Goal: Information Seeking & Learning: Learn about a topic

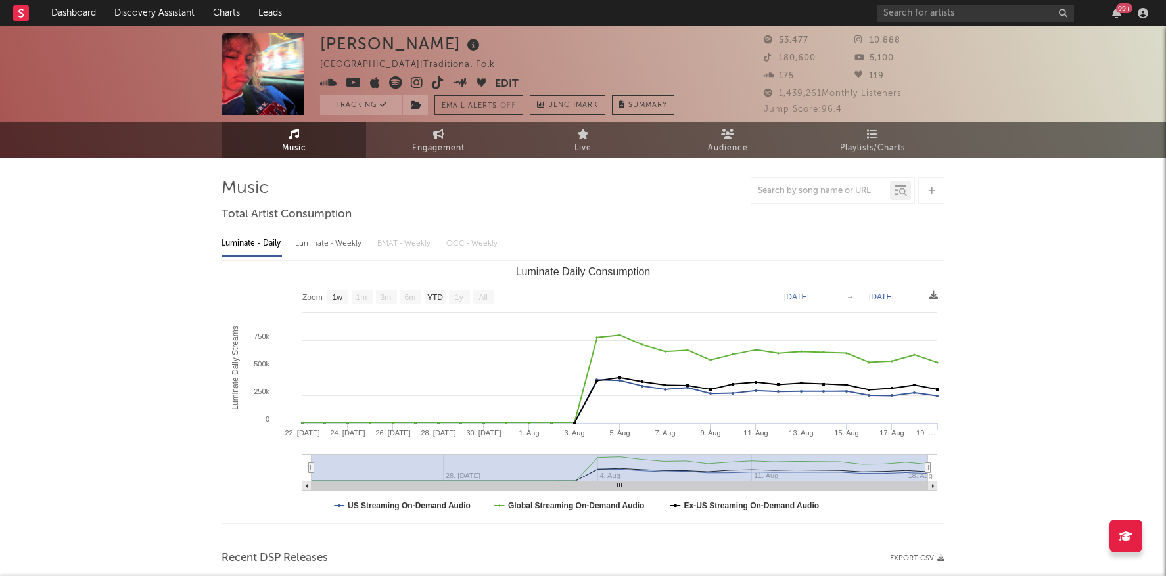
select select "1w"
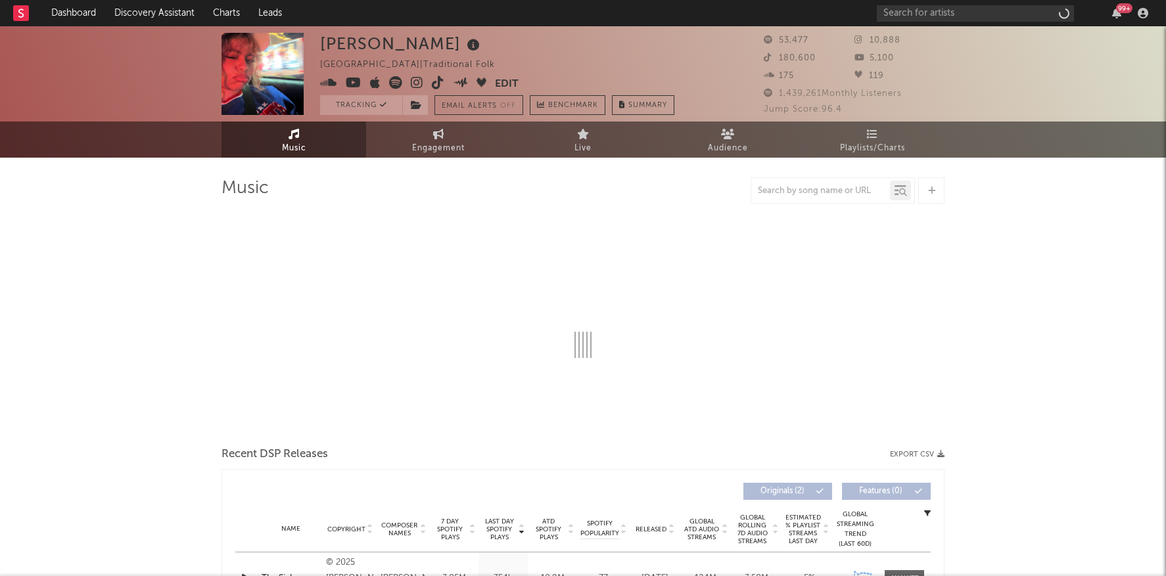
select select "1w"
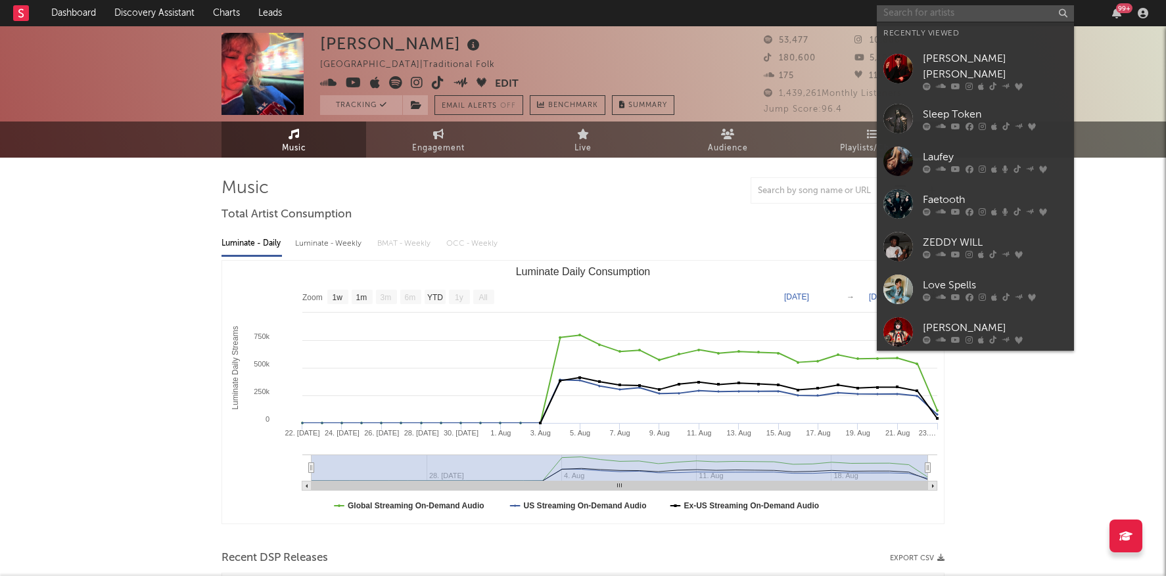
click at [923, 11] on input "text" at bounding box center [975, 13] width 197 height 16
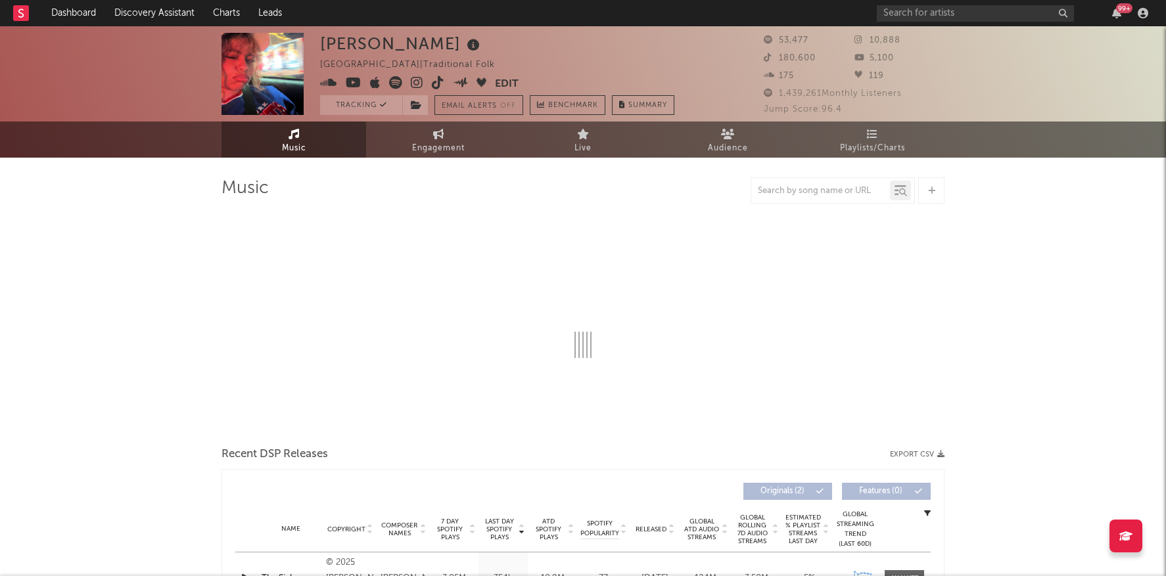
select select "1w"
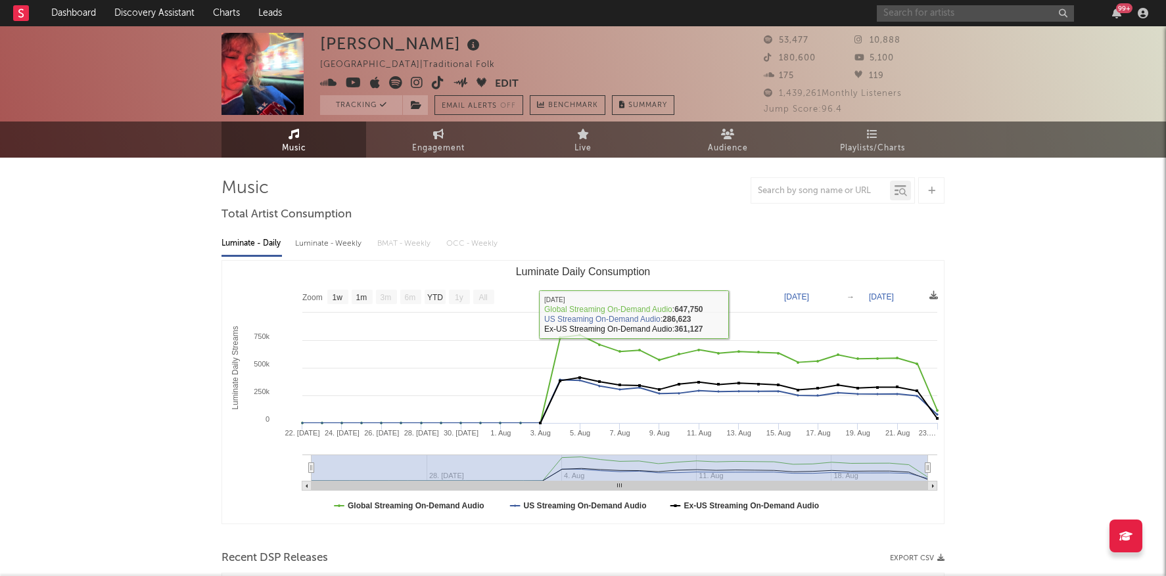
click at [936, 12] on input "text" at bounding box center [975, 13] width 197 height 16
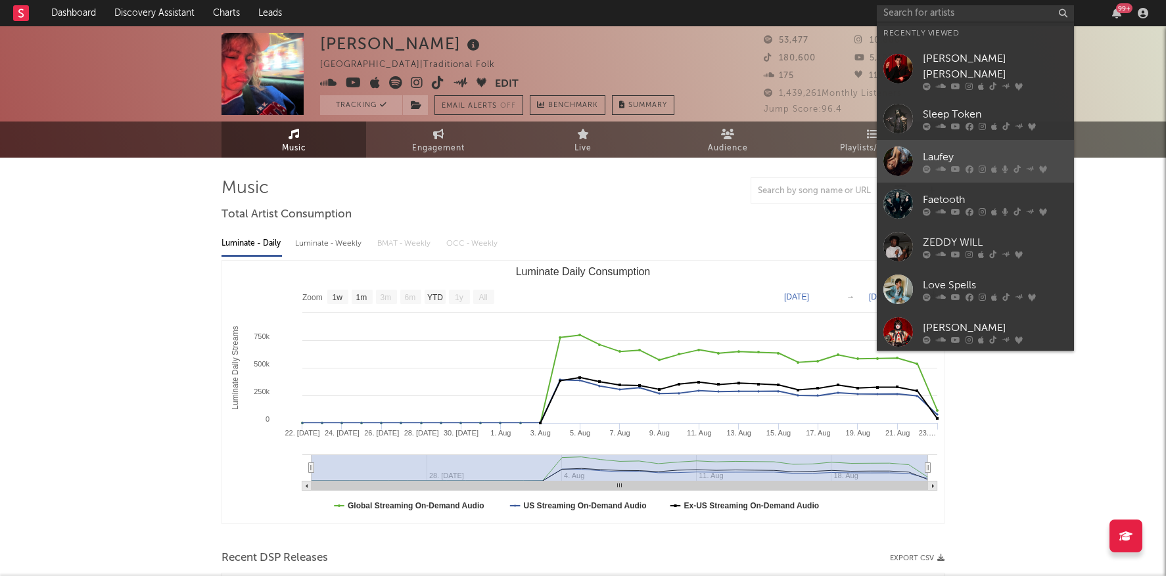
click at [947, 149] on div "Laufey" at bounding box center [995, 157] width 145 height 16
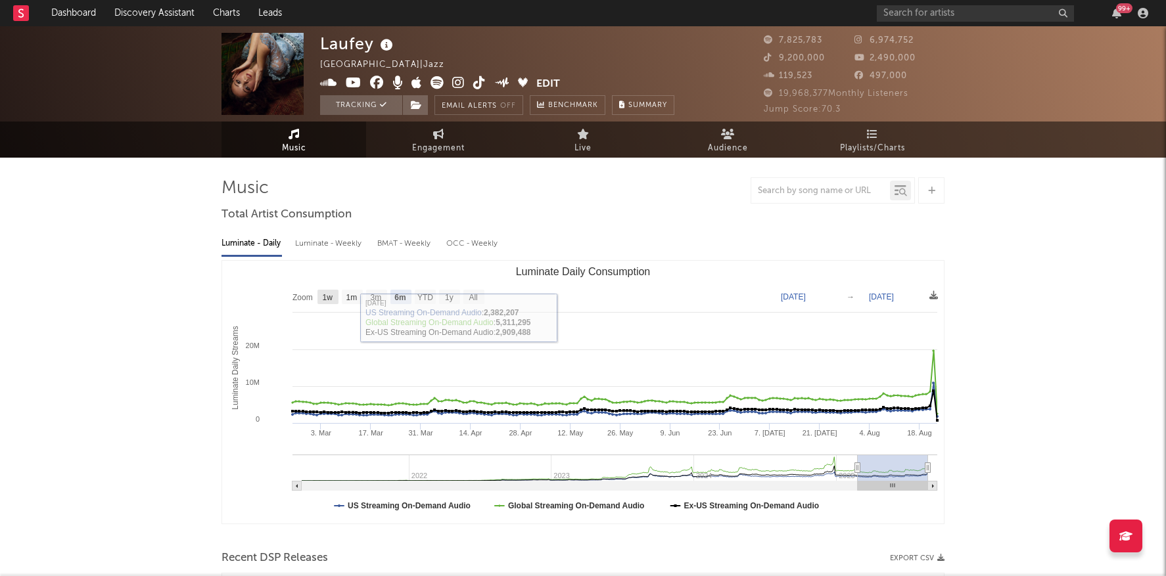
click at [327, 297] on text "1w" at bounding box center [328, 297] width 11 height 9
select select "1w"
type input "2025-08-17"
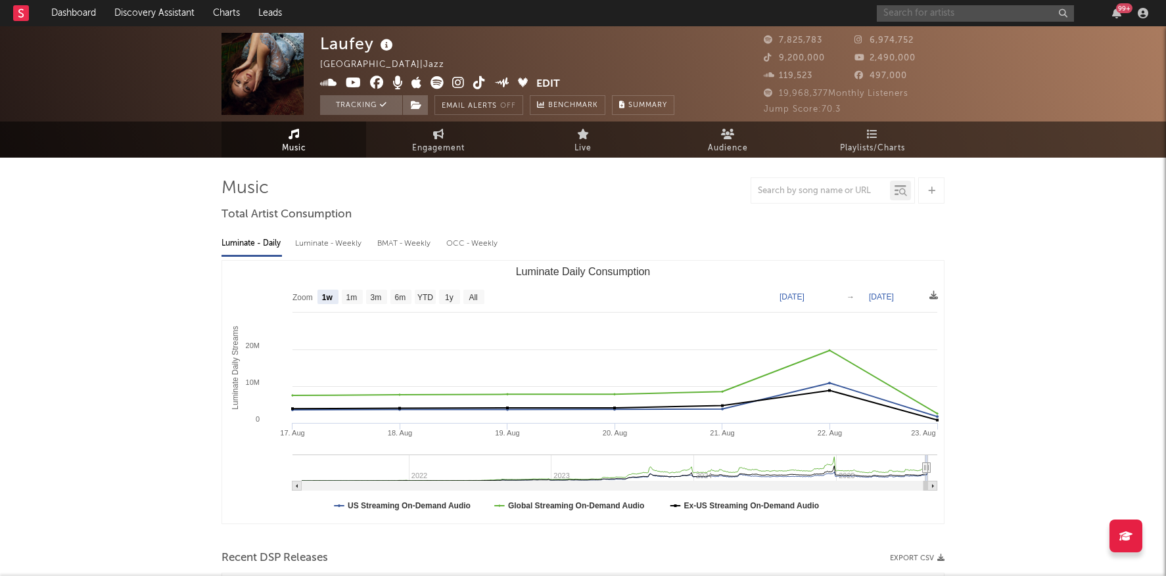
click at [903, 11] on input "text" at bounding box center [975, 13] width 197 height 16
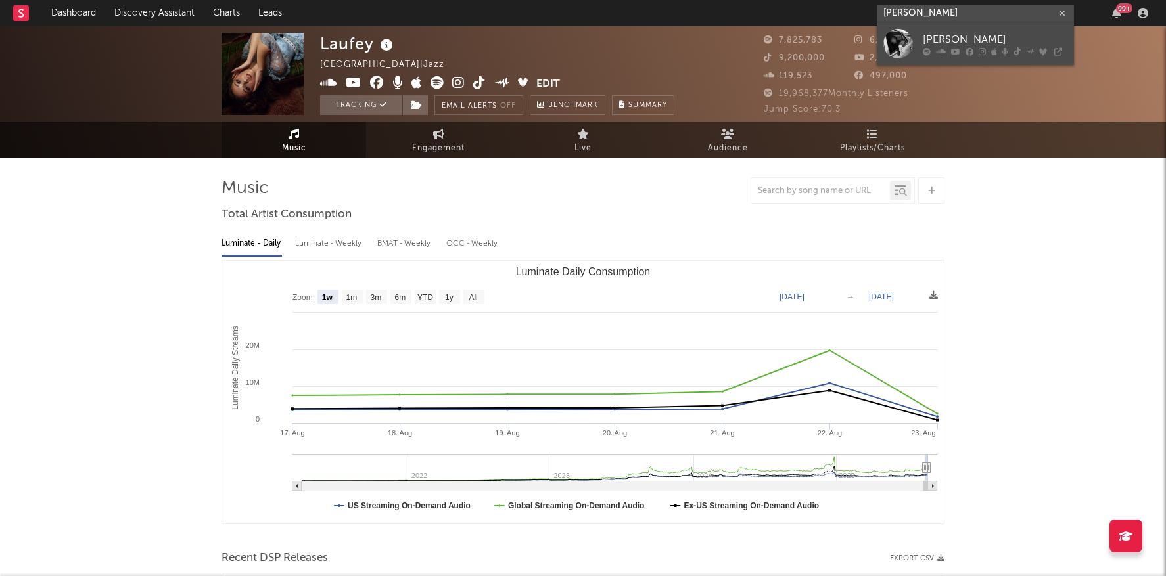
type input "sam fender"
click at [927, 35] on div "Sam Fender" at bounding box center [995, 40] width 145 height 16
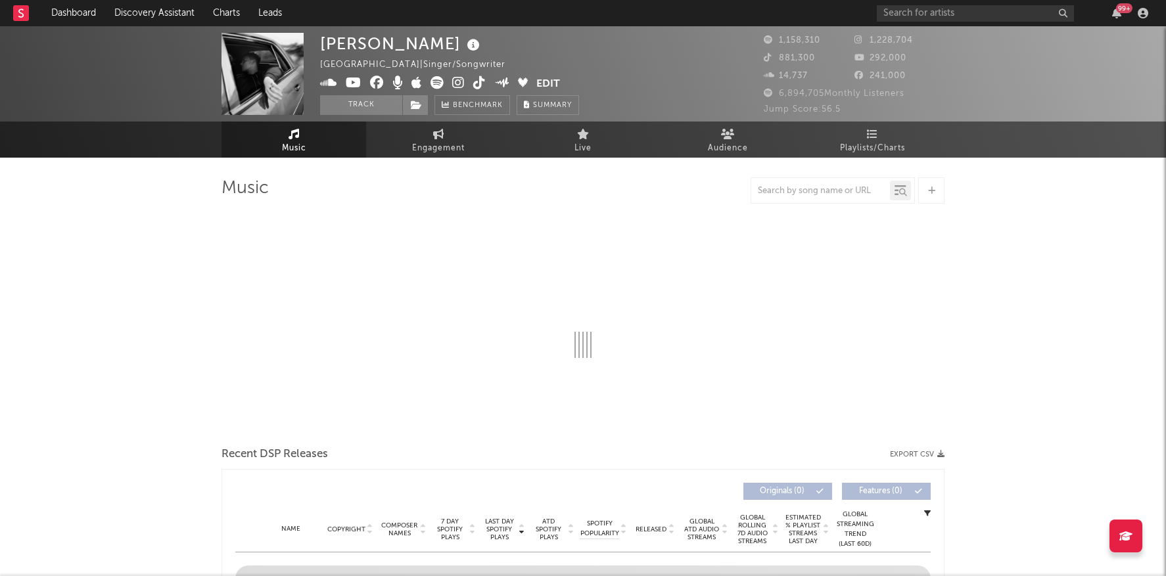
select select "6m"
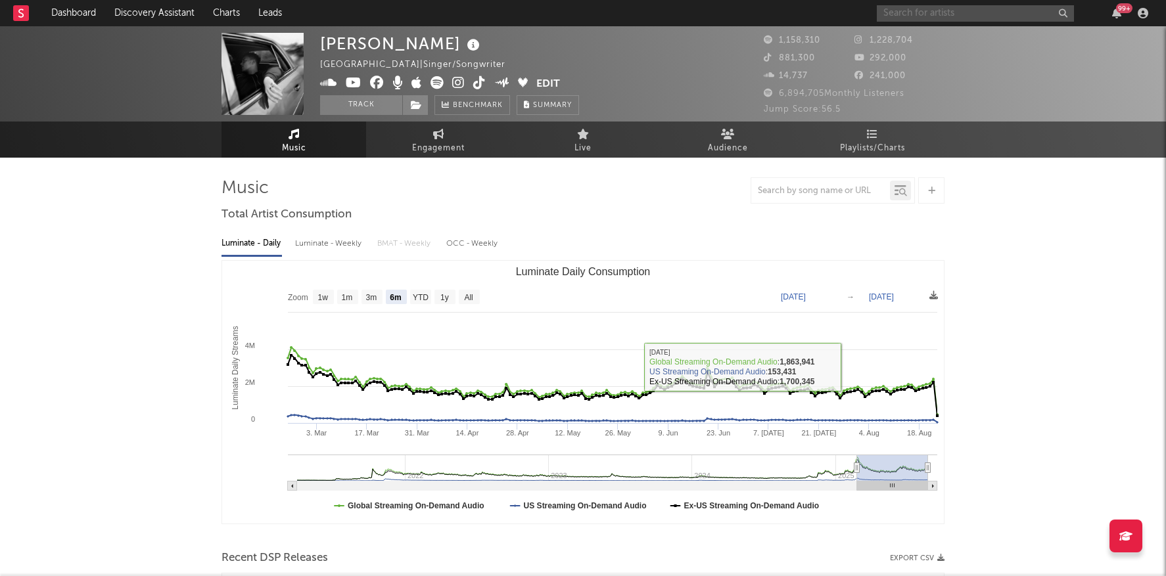
click at [919, 14] on input "text" at bounding box center [975, 13] width 197 height 16
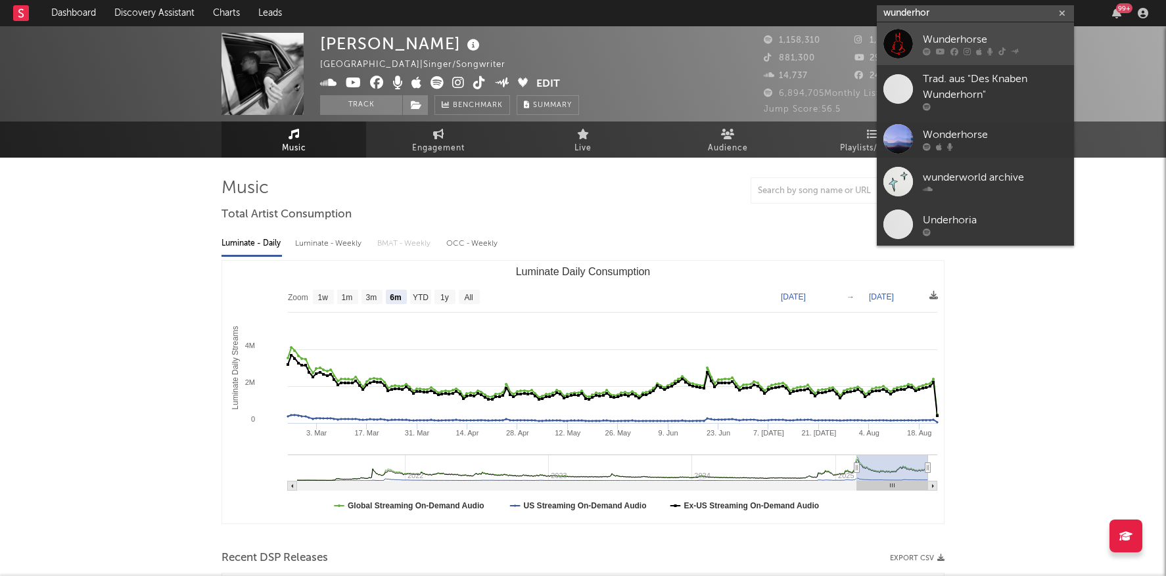
type input "wunderhor"
click at [959, 32] on div "Wunderhorse" at bounding box center [995, 40] width 145 height 16
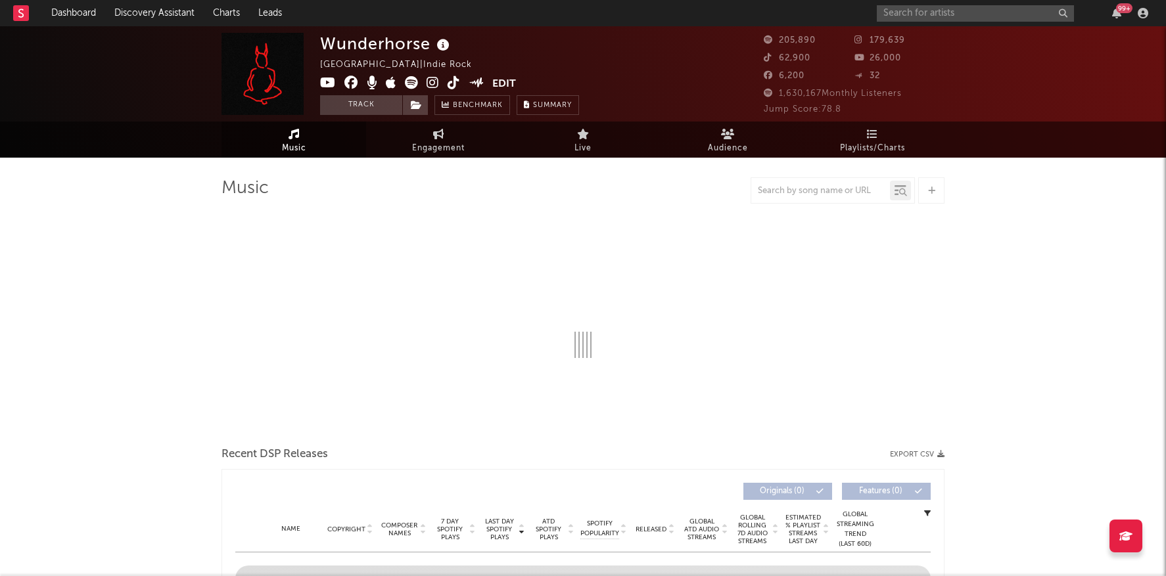
select select "6m"
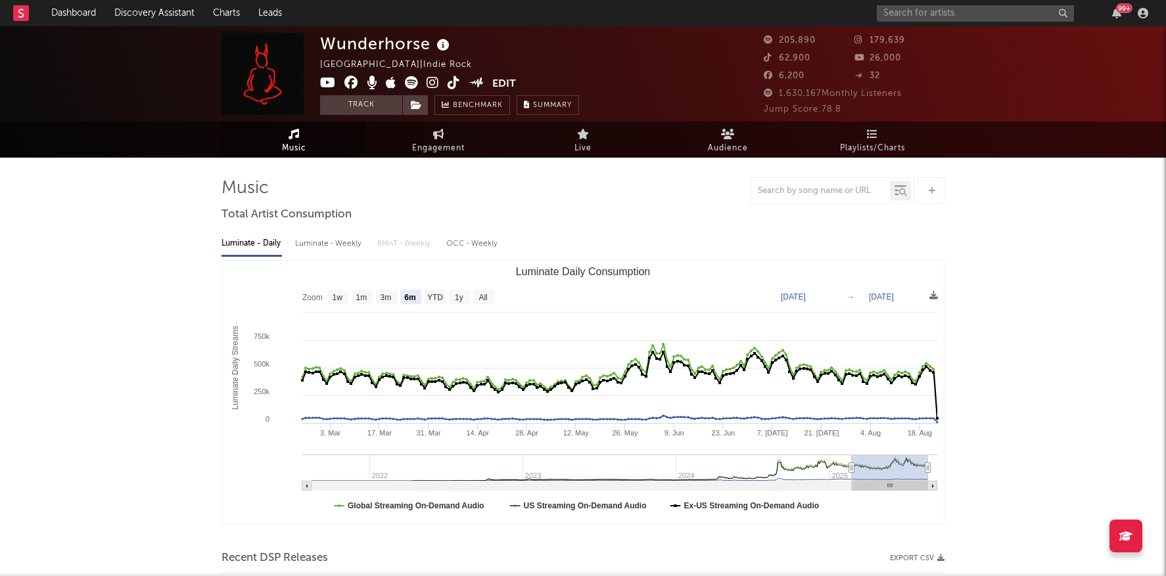
click at [744, 237] on div "Luminate - Daily Luminate - Weekly BMAT - Weekly OCC - Weekly" at bounding box center [582, 244] width 723 height 22
